Goal: Use online tool/utility: Utilize a website feature to perform a specific function

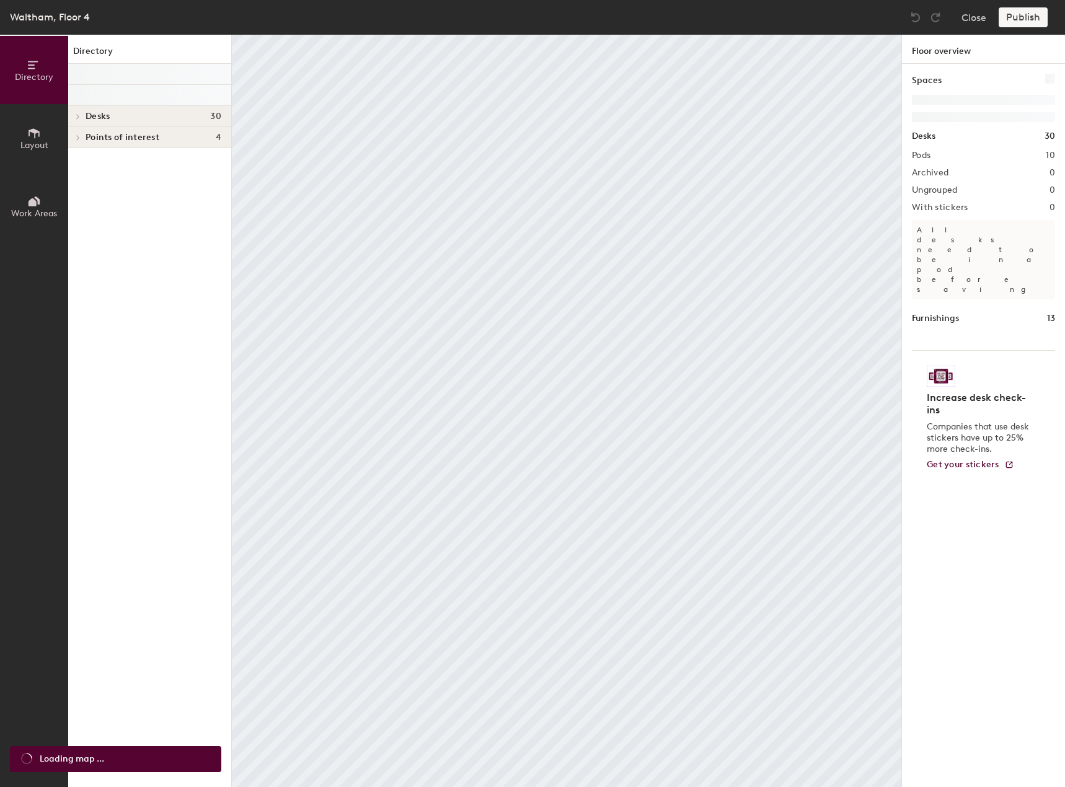
click at [14, 149] on button "Layout" at bounding box center [34, 138] width 68 height 68
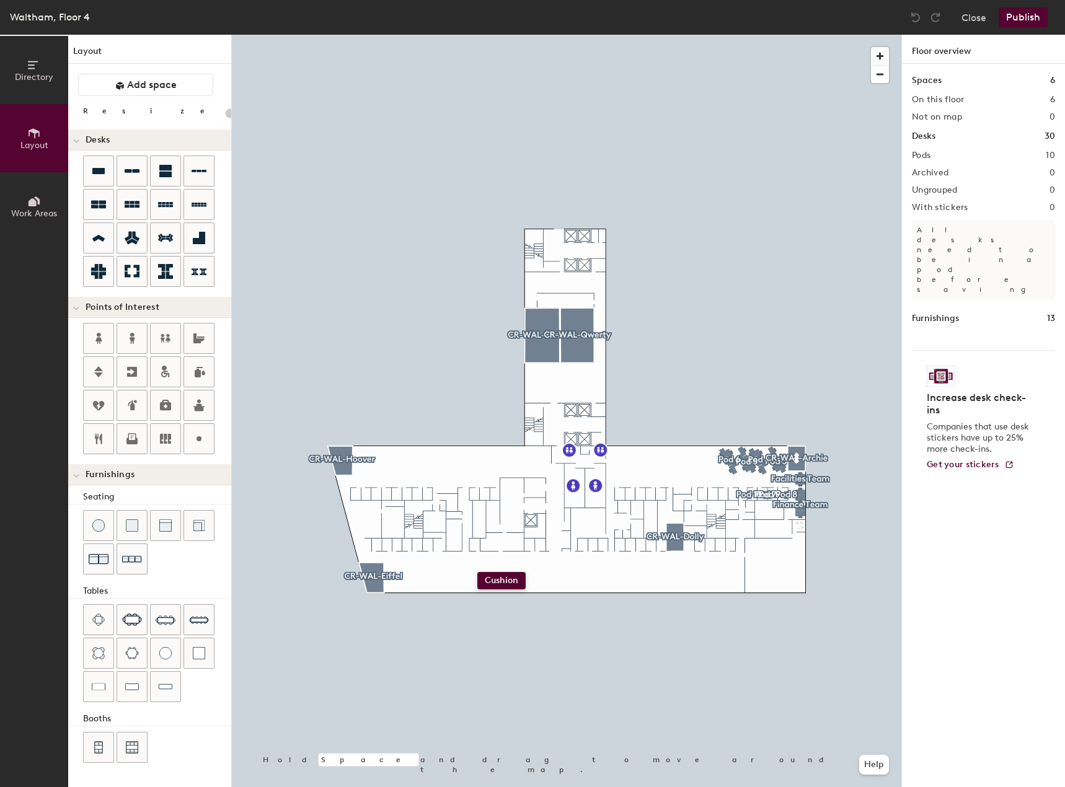
click at [477, 572] on div "Directory Layout Work Areas Layout Add space Resize Desks Points of Interest Fu…" at bounding box center [532, 411] width 1065 height 752
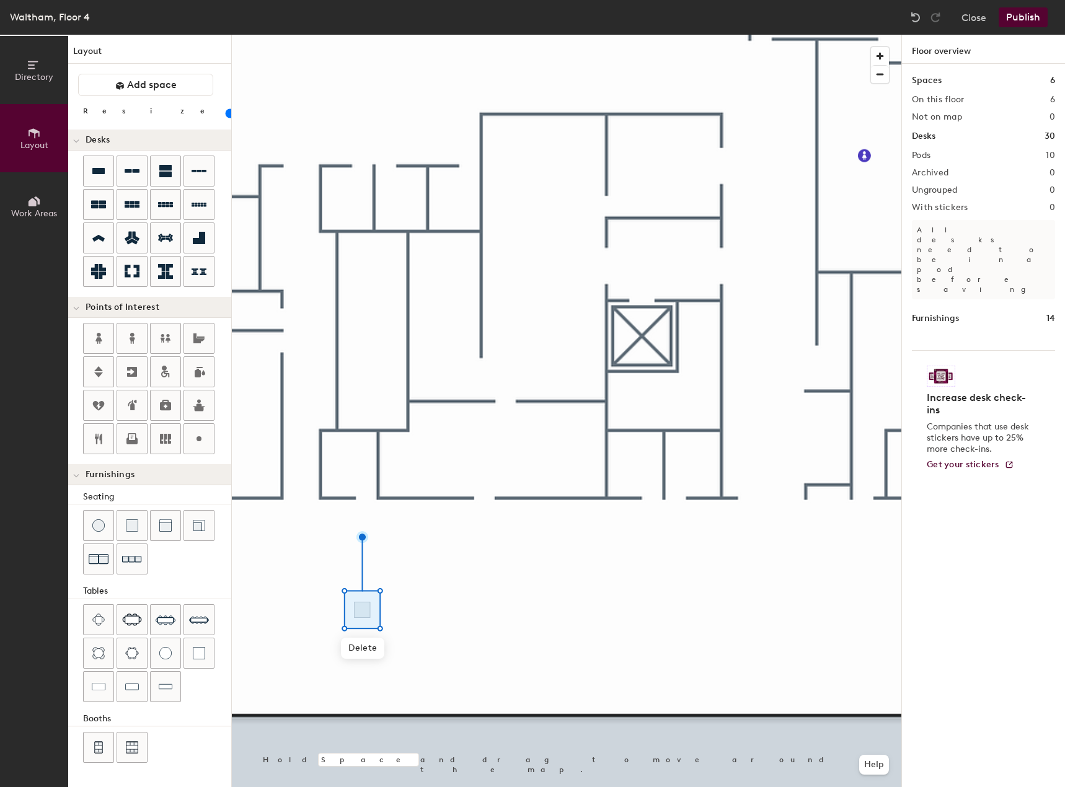
click at [335, 35] on div at bounding box center [566, 35] width 669 height 0
click at [358, 35] on div at bounding box center [566, 35] width 669 height 0
drag, startPoint x: 136, startPoint y: 534, endPoint x: 305, endPoint y: 630, distance: 194.6
click at [305, 35] on div at bounding box center [566, 35] width 669 height 0
click at [204, 448] on div at bounding box center [199, 439] width 30 height 30
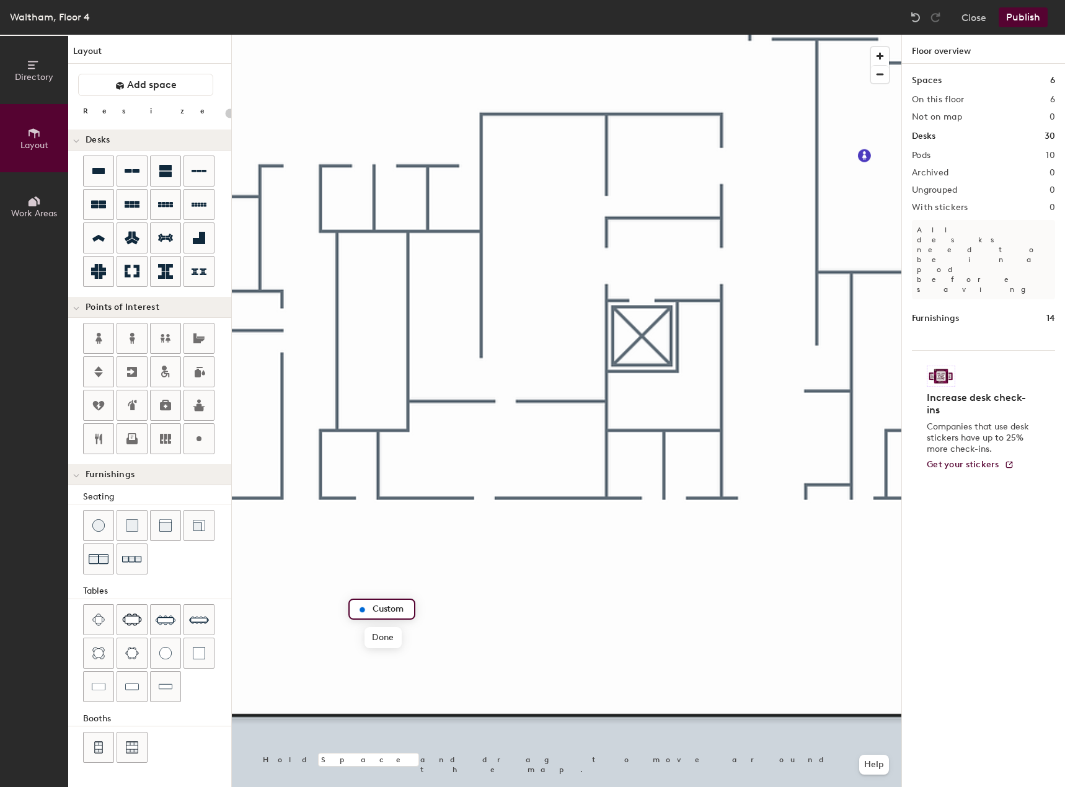
type input "20"
type input "Single PB"
click at [102, 743] on img at bounding box center [98, 747] width 11 height 12
click at [425, 35] on div at bounding box center [566, 35] width 669 height 0
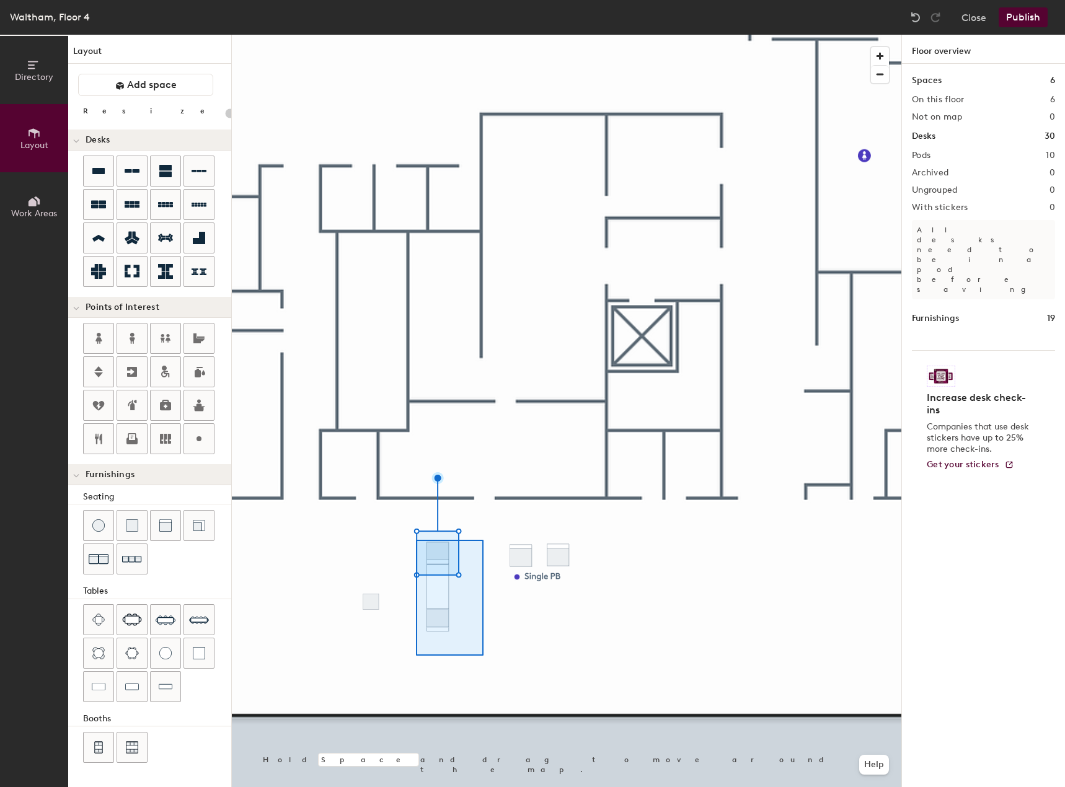
click at [412, 35] on div at bounding box center [566, 35] width 669 height 0
type input "20"
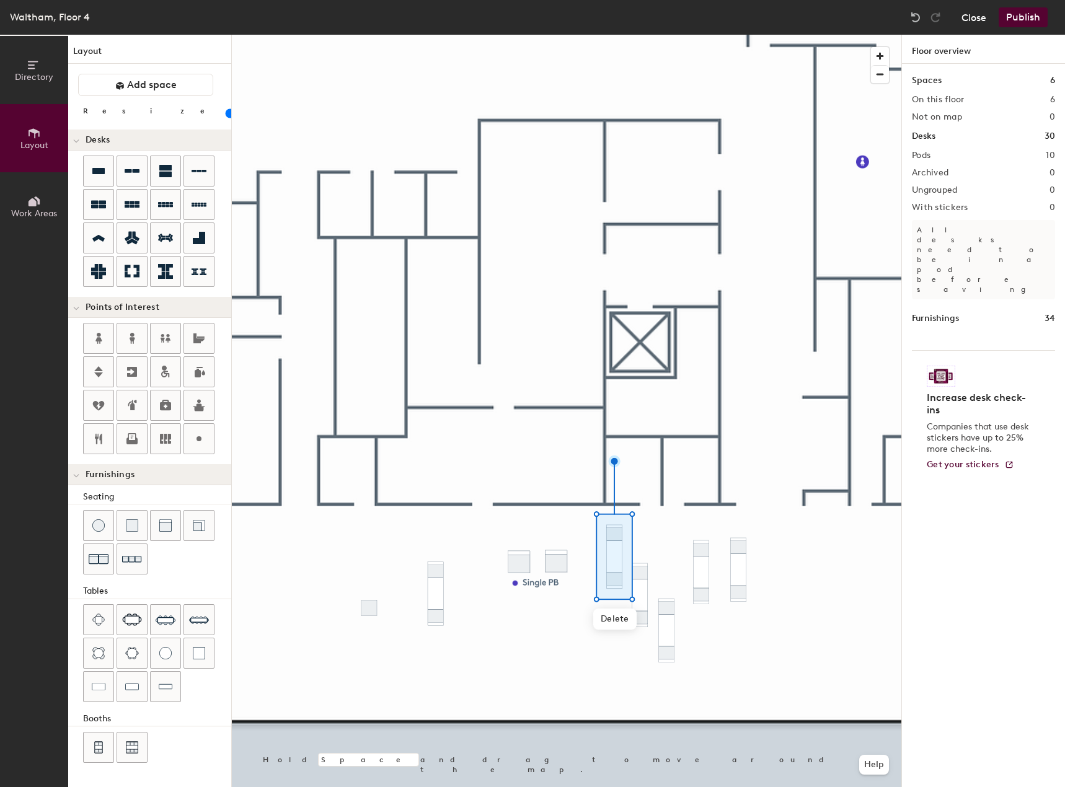
click at [977, 23] on button "Close" at bounding box center [973, 17] width 25 height 20
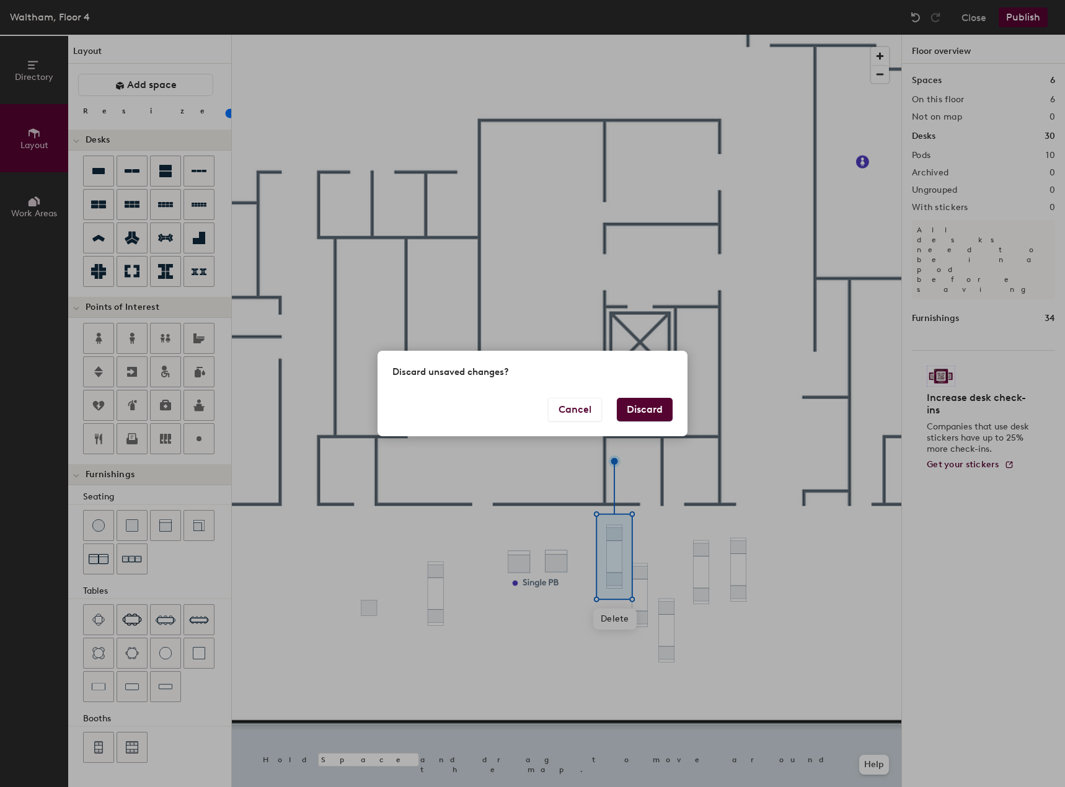
click at [653, 409] on button "Discard" at bounding box center [645, 410] width 56 height 24
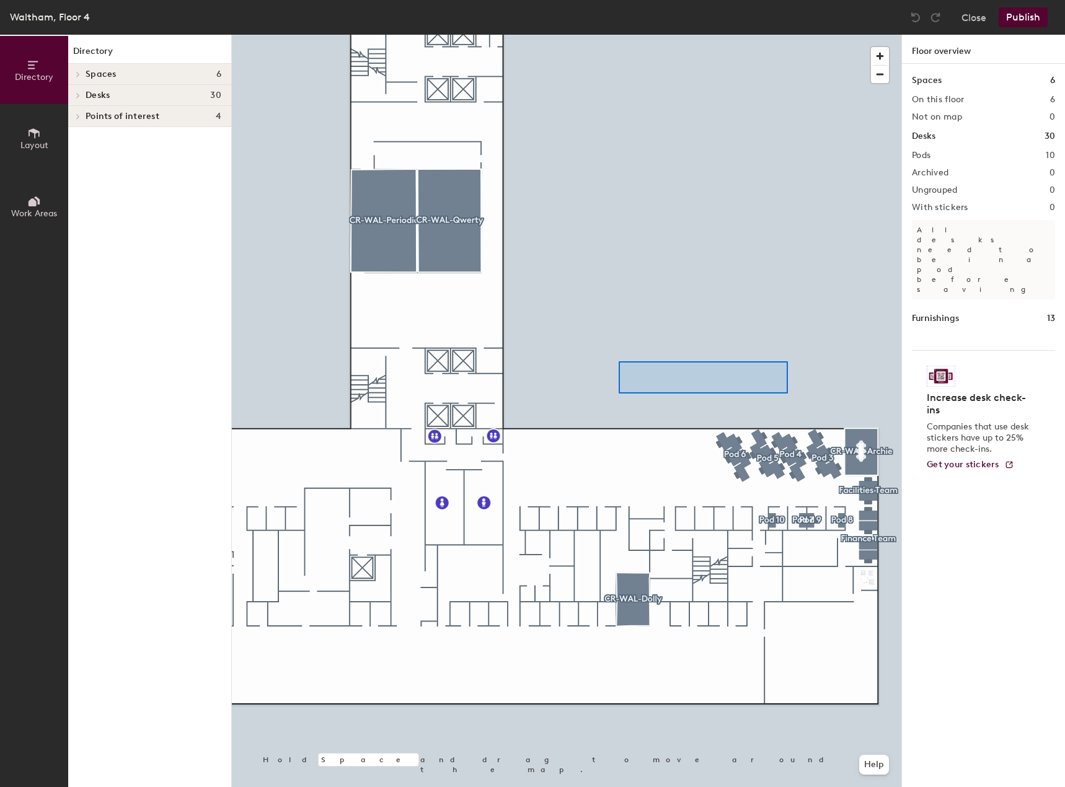
click at [620, 35] on div at bounding box center [566, 35] width 669 height 0
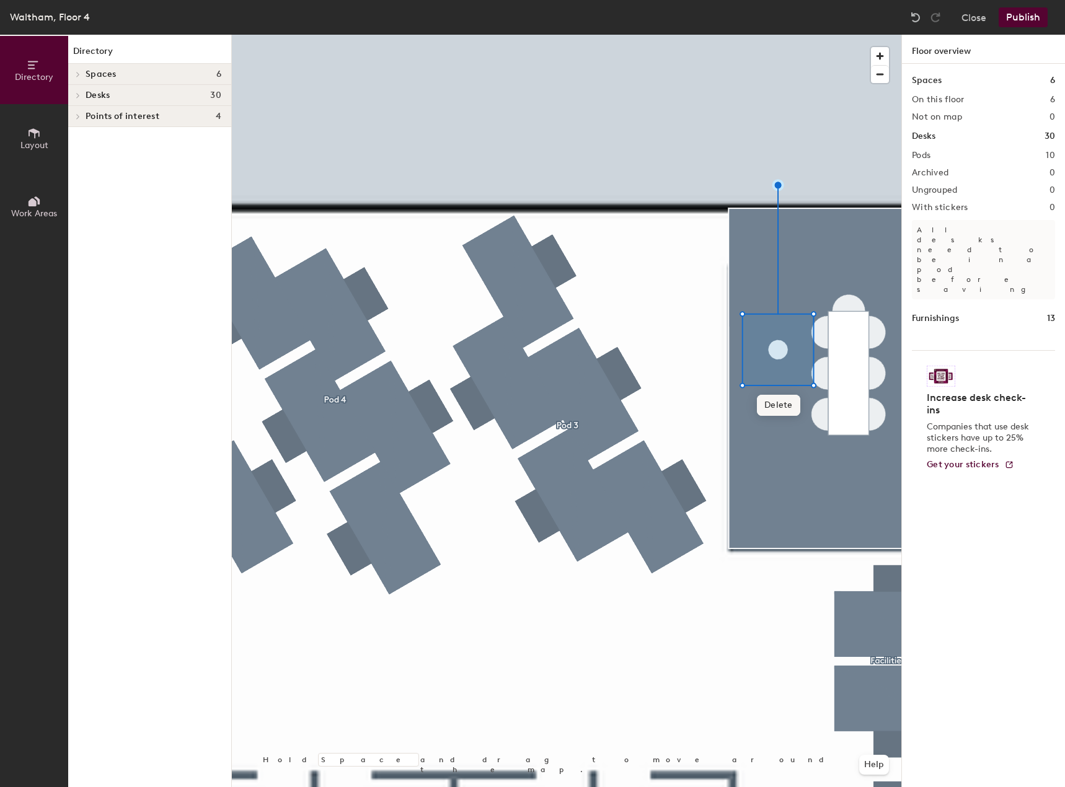
click at [770, 409] on span "Delete" at bounding box center [778, 405] width 43 height 21
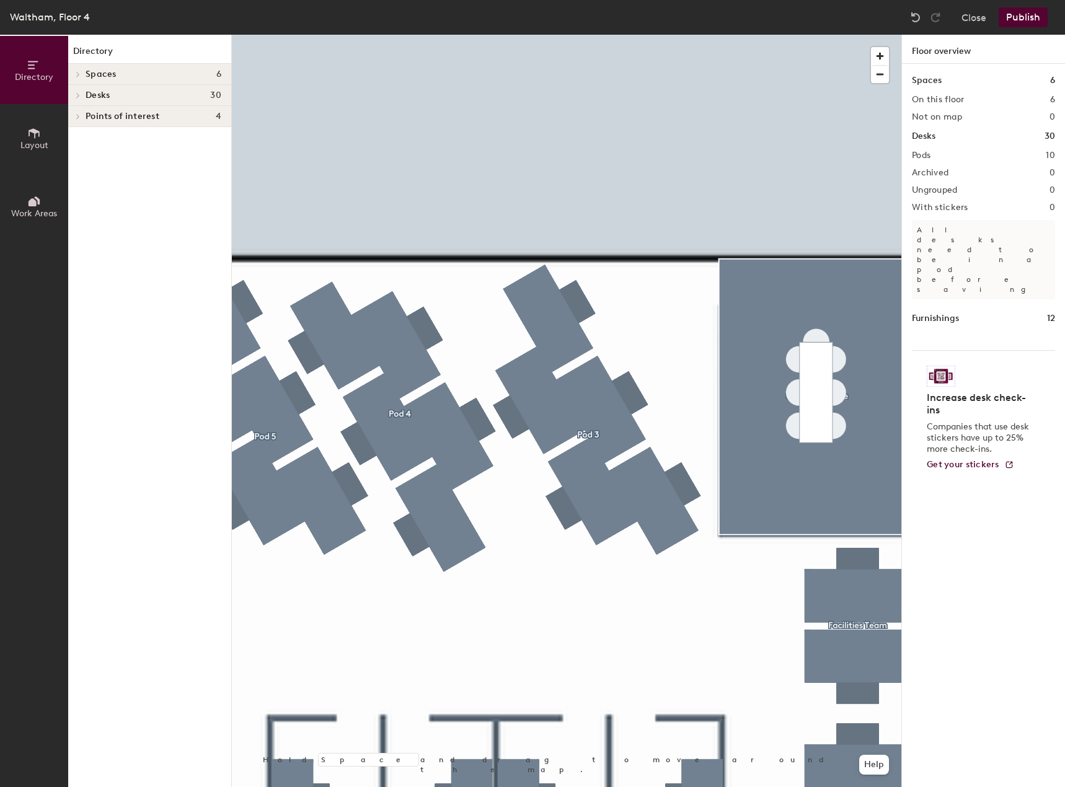
click at [547, 35] on div at bounding box center [566, 35] width 669 height 0
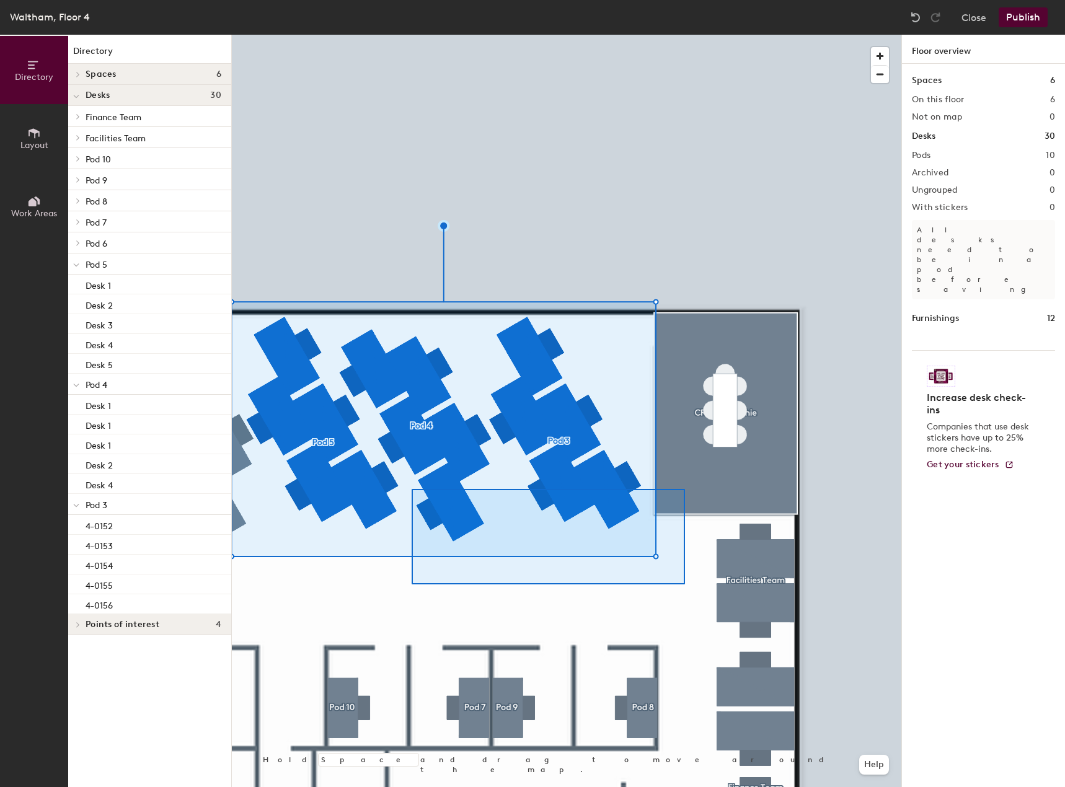
click at [681, 35] on div at bounding box center [566, 35] width 669 height 0
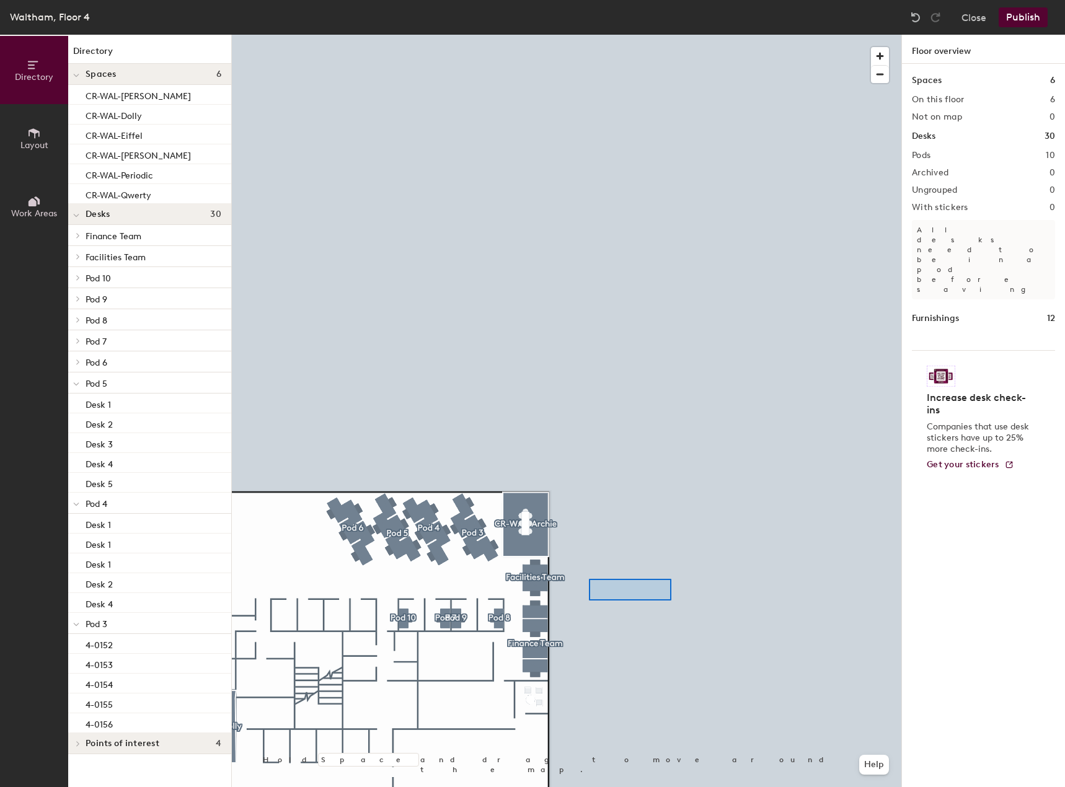
click at [644, 35] on div at bounding box center [566, 35] width 669 height 0
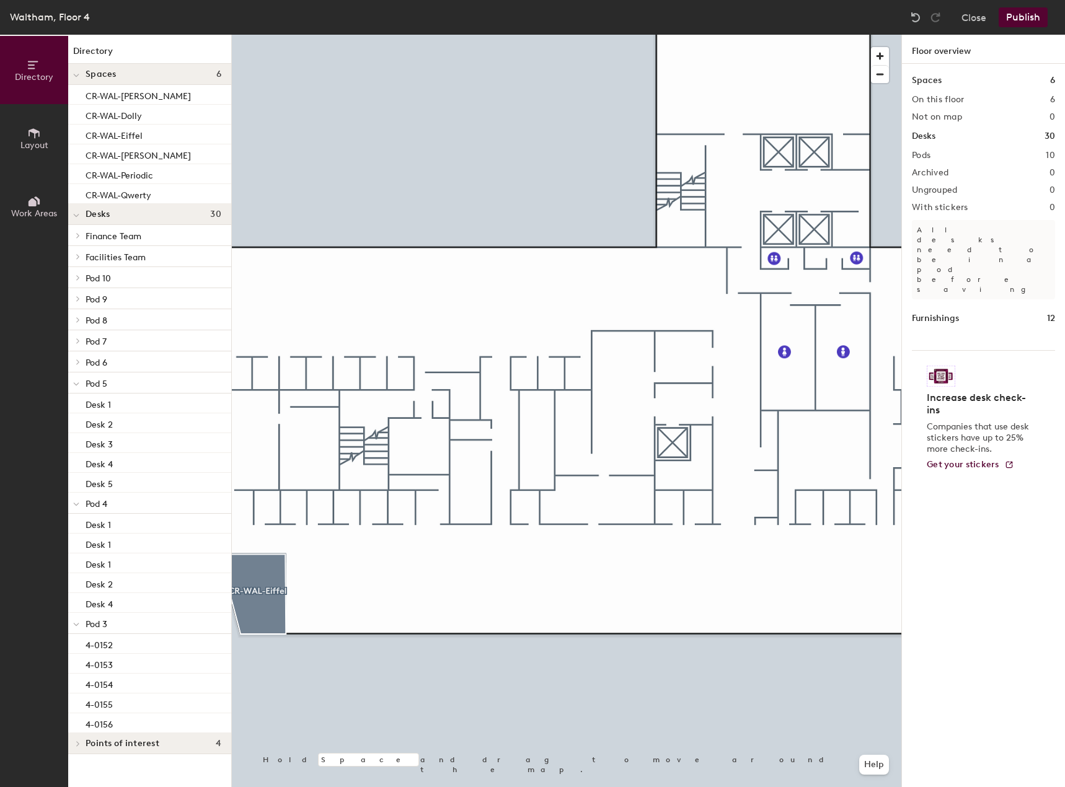
click at [42, 136] on button "Layout" at bounding box center [34, 138] width 68 height 68
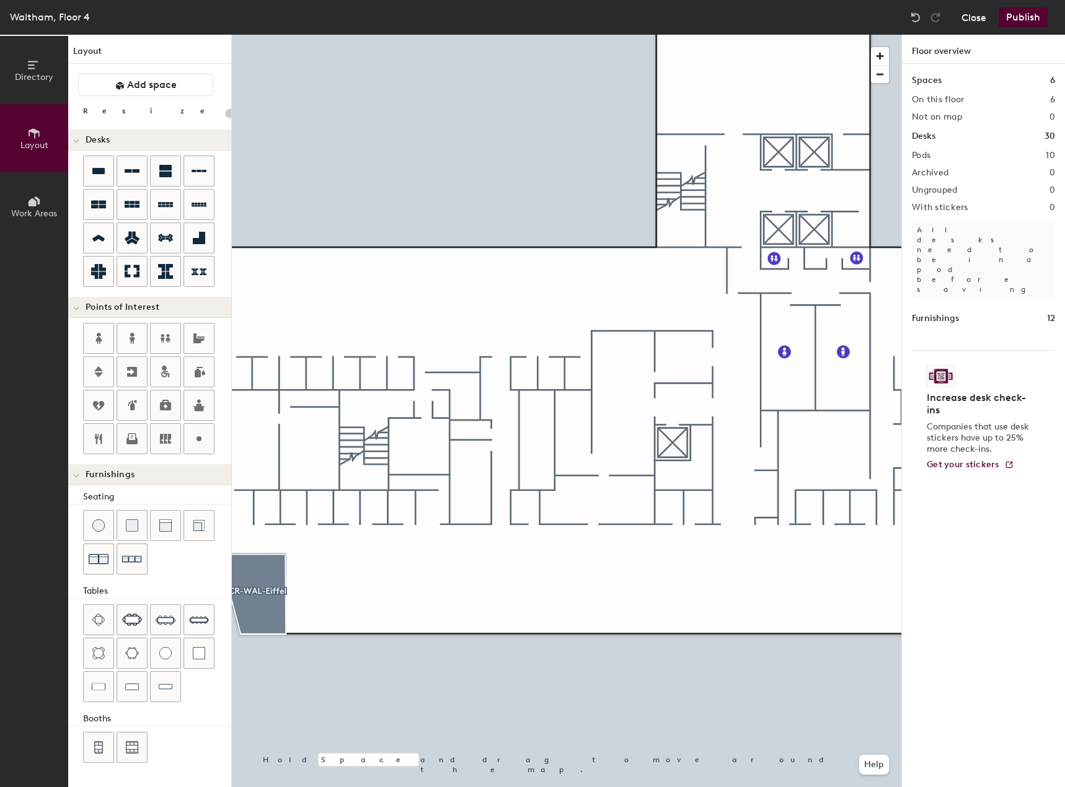
click at [970, 19] on button "Close" at bounding box center [973, 17] width 25 height 20
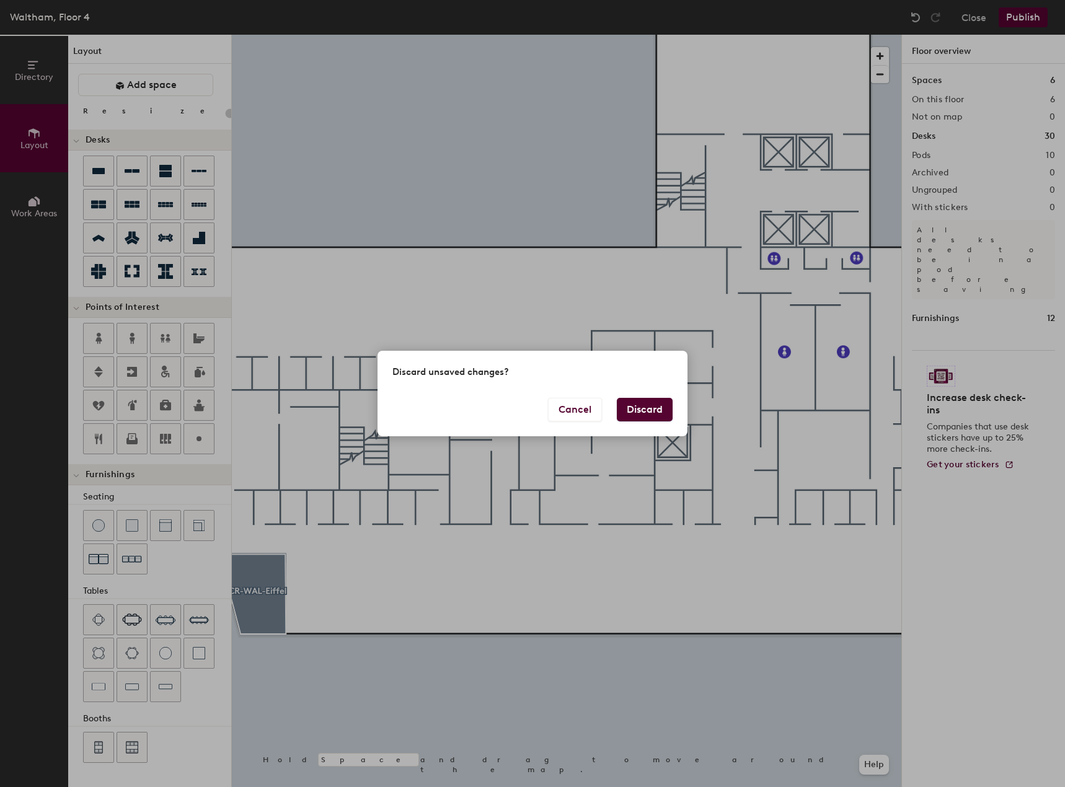
click at [635, 407] on button "Discard" at bounding box center [645, 410] width 56 height 24
type input "20"
